Goal: Check status: Check status

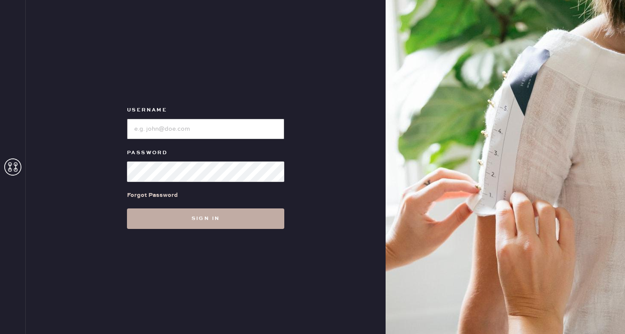
type input "reformationponce"
click at [240, 224] on button "Sign in" at bounding box center [205, 219] width 157 height 21
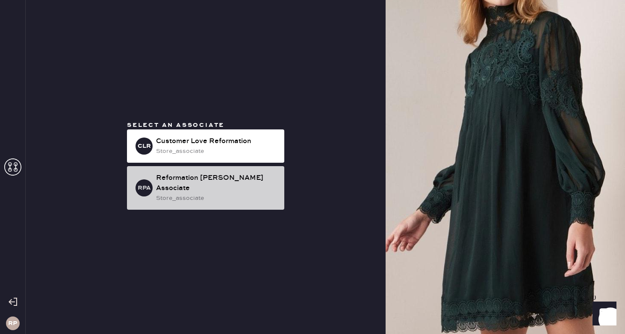
click at [237, 194] on div "store_associate" at bounding box center [216, 198] width 121 height 9
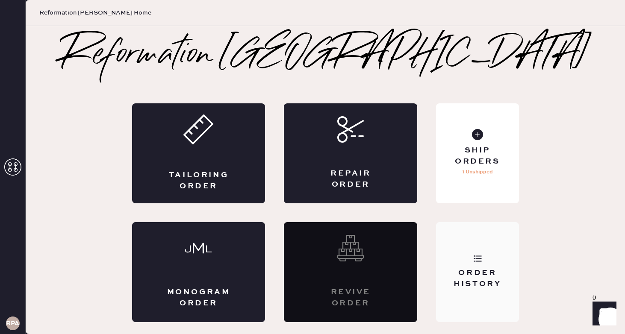
click at [476, 259] on use at bounding box center [478, 259] width 8 height 6
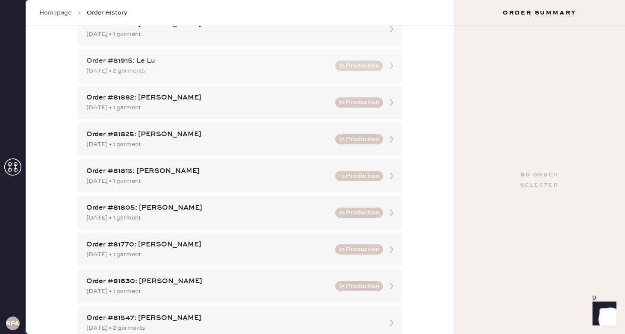
scroll to position [106, 0]
click at [310, 178] on div "[DATE] • 1 garment" at bounding box center [208, 180] width 244 height 9
